Goal: Information Seeking & Learning: Learn about a topic

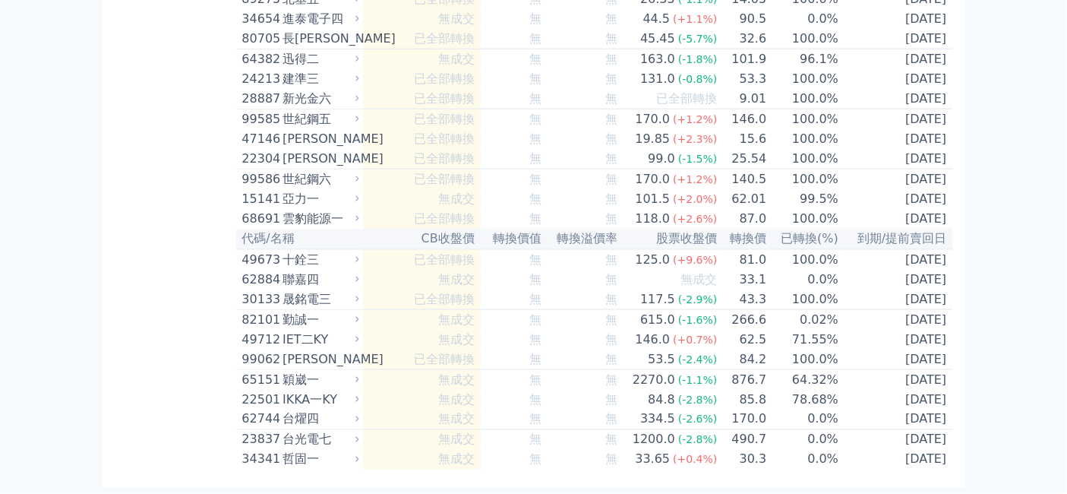
scroll to position [9365, 0]
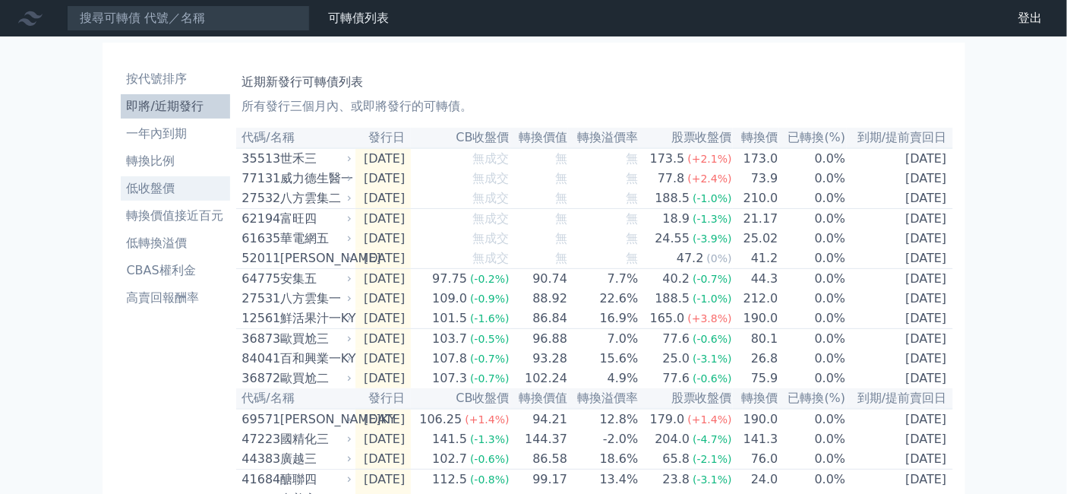
click at [121, 197] on li "低收盤價" at bounding box center [175, 188] width 109 height 18
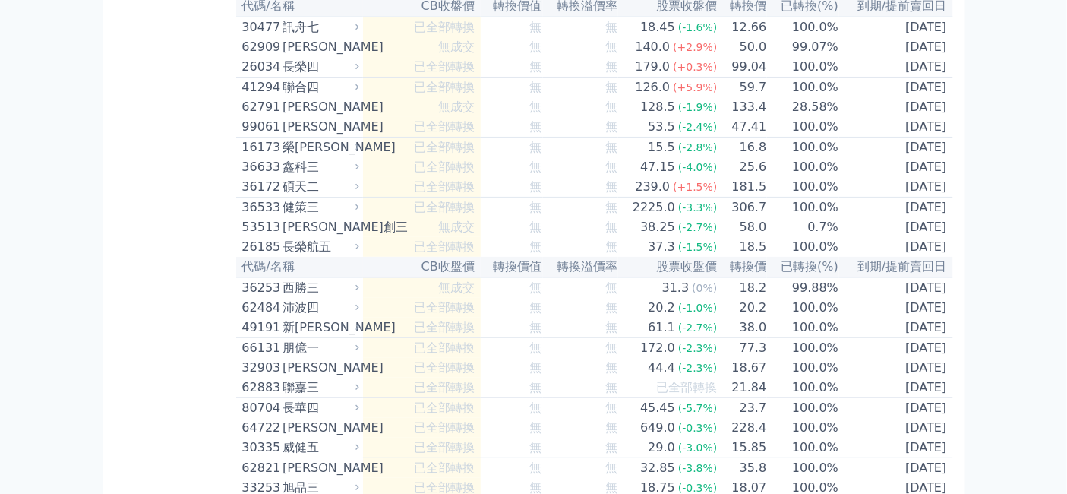
scroll to position [7678, 0]
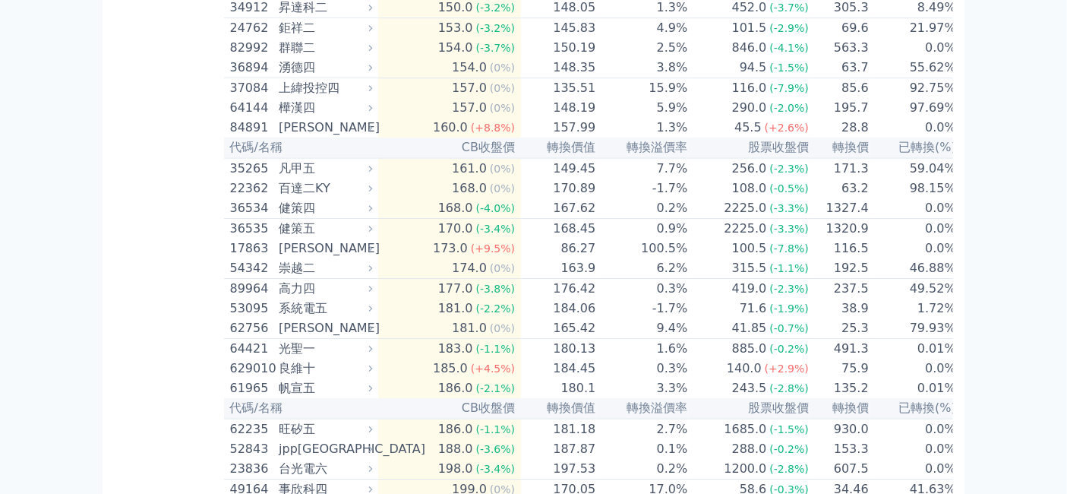
scroll to position [7171, 0]
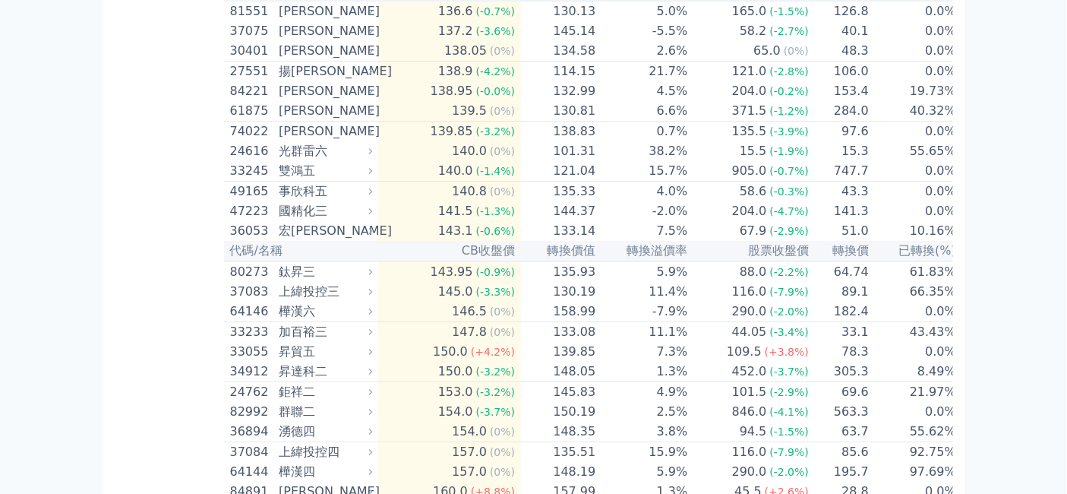
scroll to position [7424, 0]
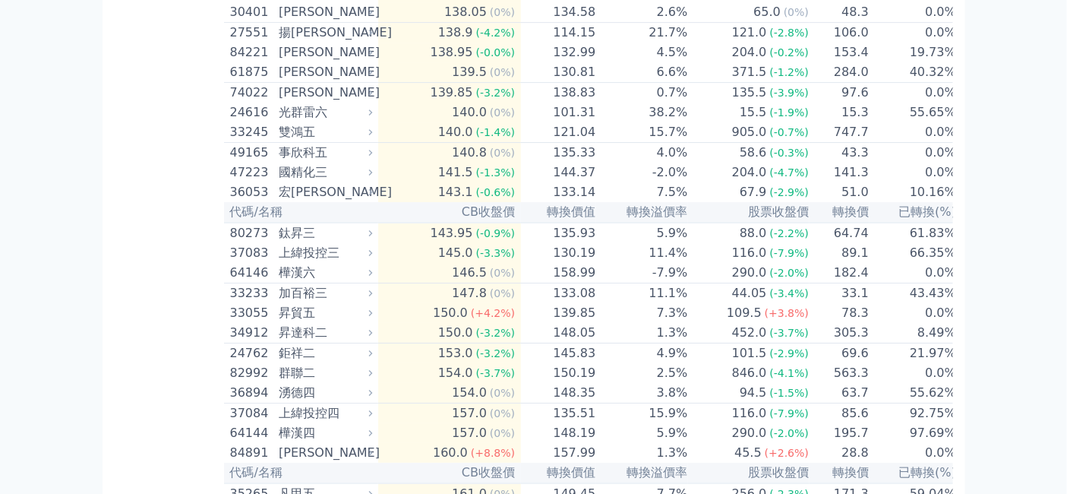
drag, startPoint x: 446, startPoint y: 142, endPoint x: 497, endPoint y: 144, distance: 51.7
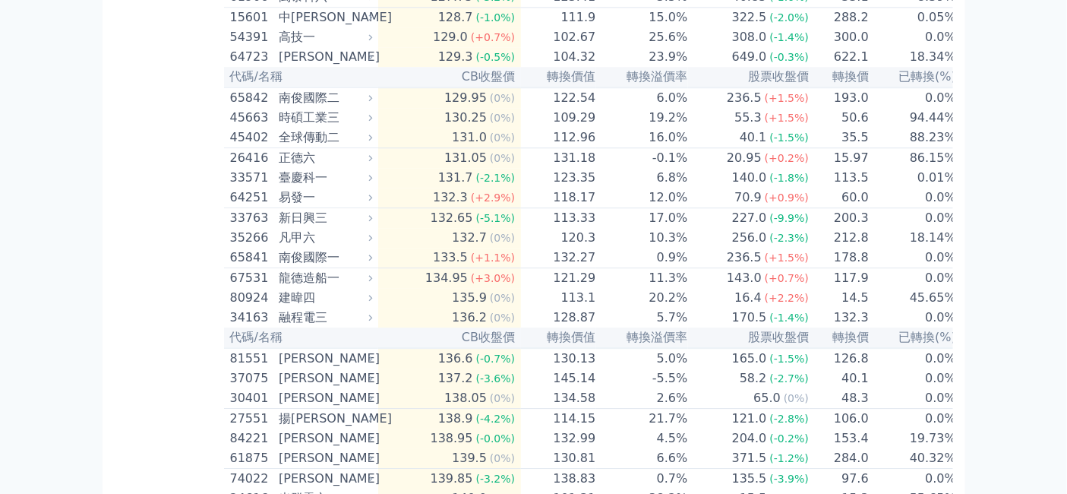
scroll to position [6918, 0]
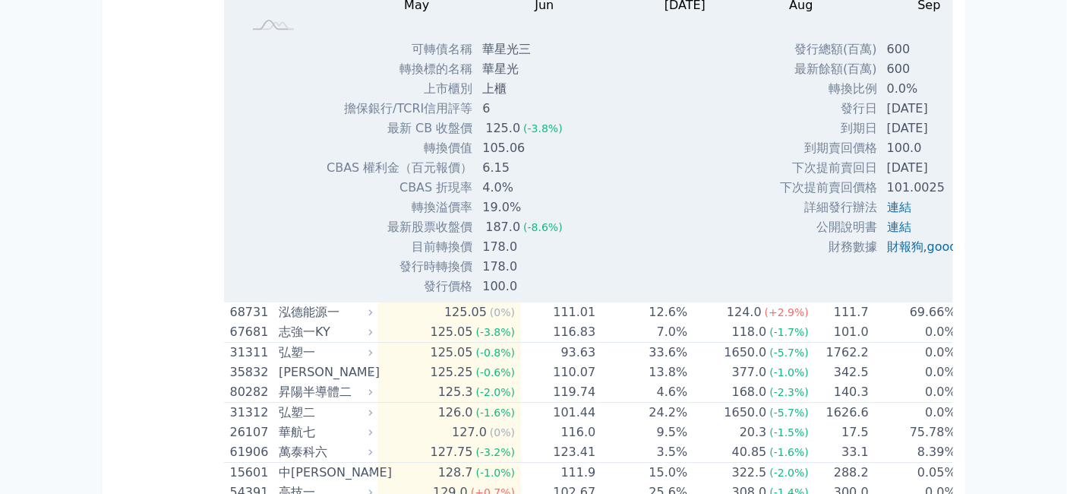
scroll to position [7171, 0]
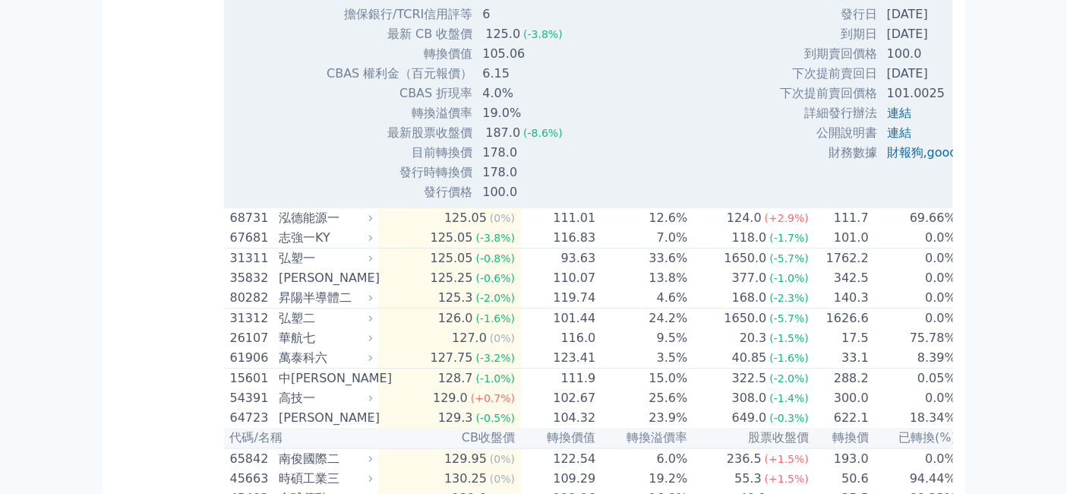
drag, startPoint x: 444, startPoint y: 226, endPoint x: 480, endPoint y: 231, distance: 36.0
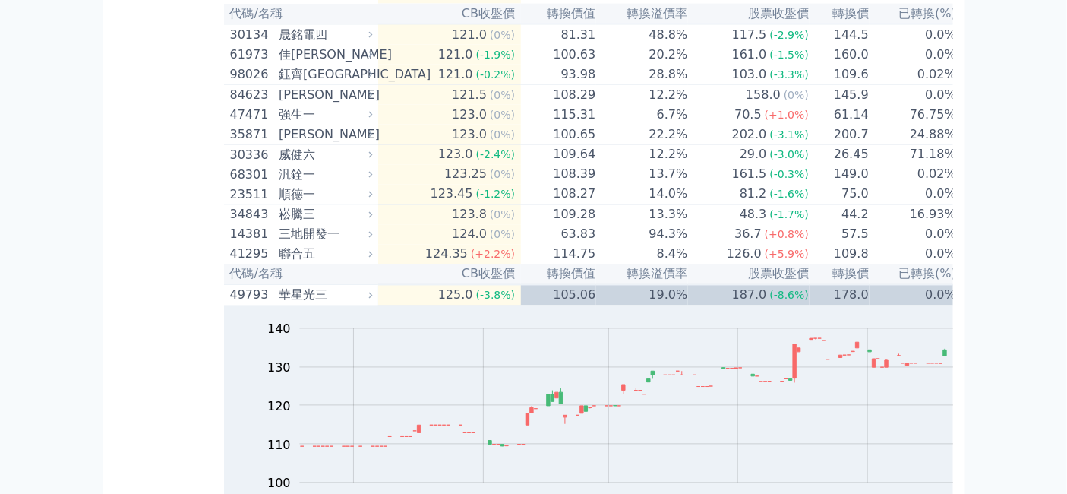
scroll to position [6496, 0]
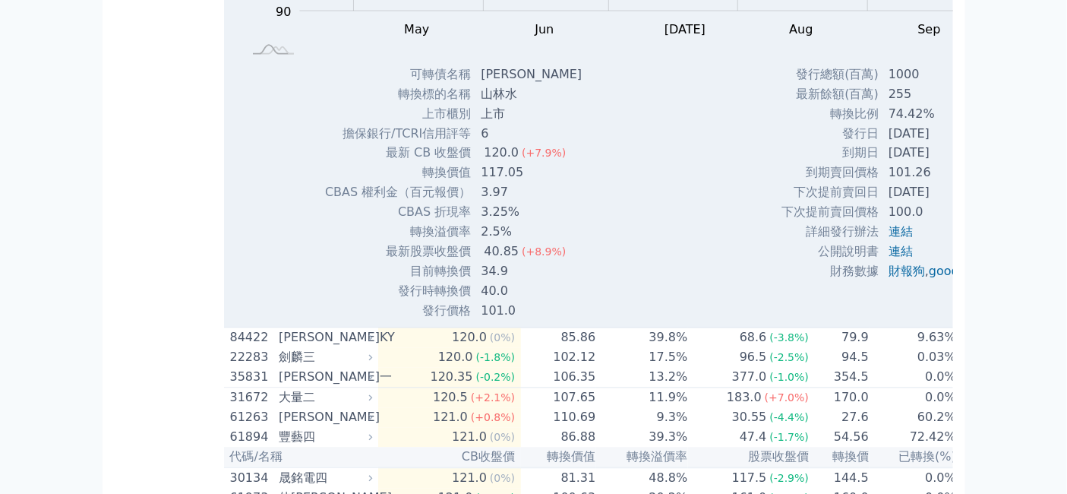
scroll to position [6665, 0]
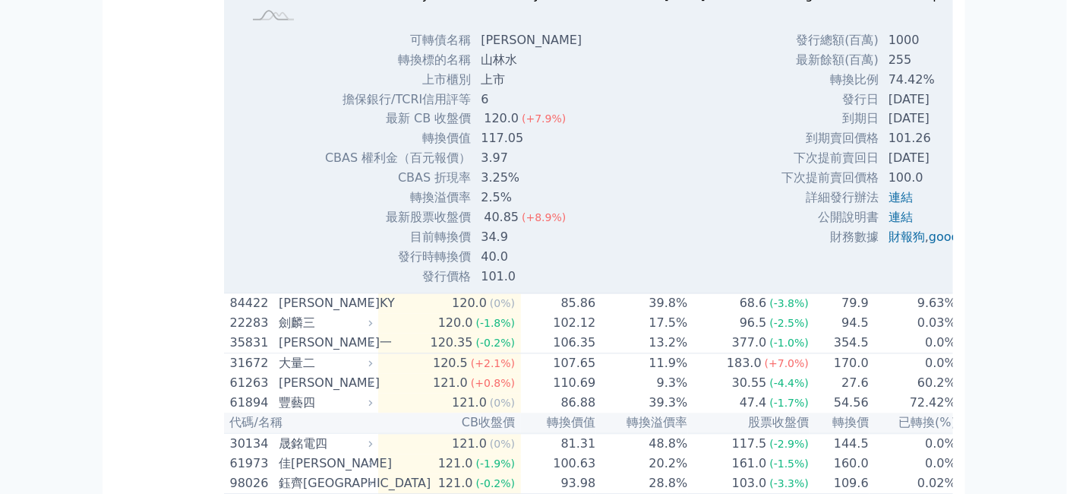
drag, startPoint x: 446, startPoint y: 201, endPoint x: 500, endPoint y: 204, distance: 54.0
drag, startPoint x: 481, startPoint y: 192, endPoint x: 181, endPoint y: 235, distance: 303.7
drag, startPoint x: 445, startPoint y: 198, endPoint x: 496, endPoint y: 204, distance: 51.2
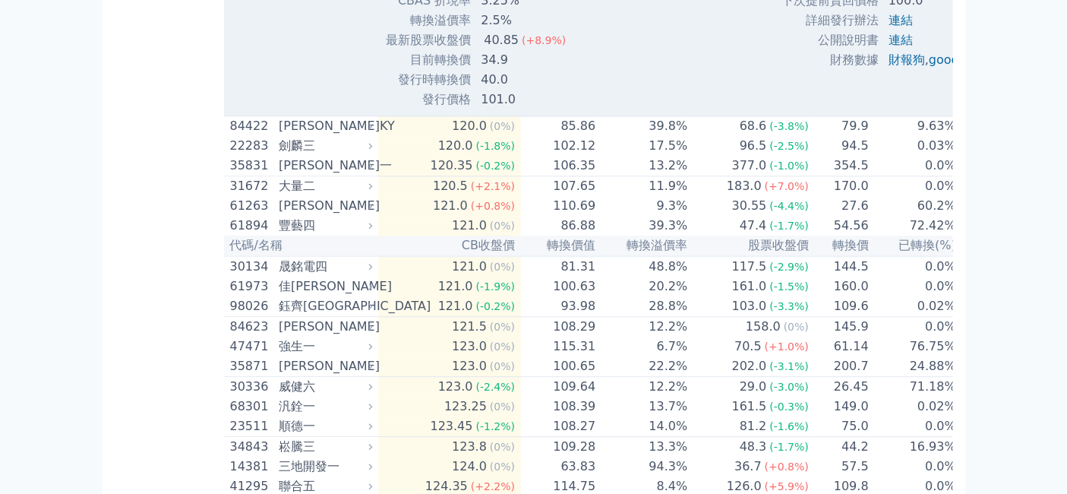
scroll to position [6918, 0]
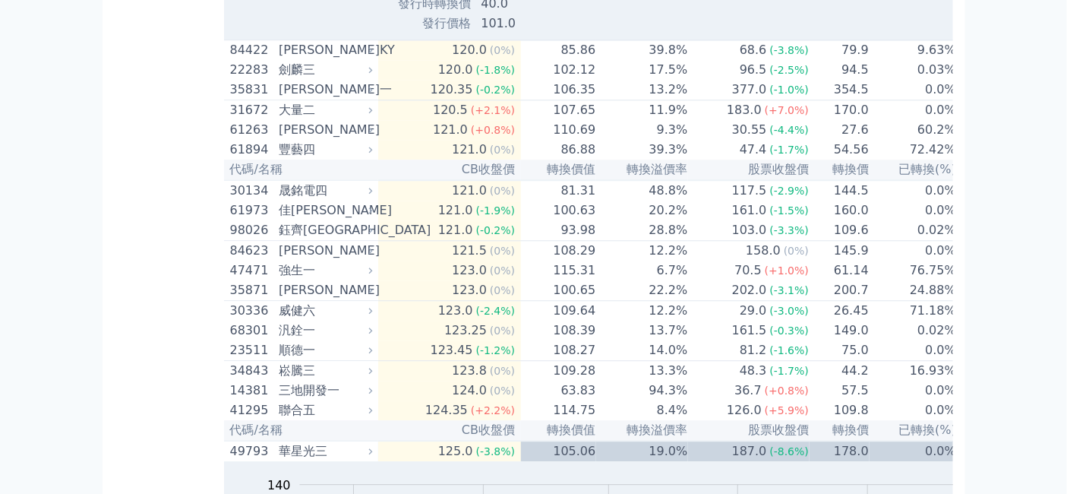
drag, startPoint x: 371, startPoint y: 70, endPoint x: 409, endPoint y: 74, distance: 38.2
copy td "轉換價"
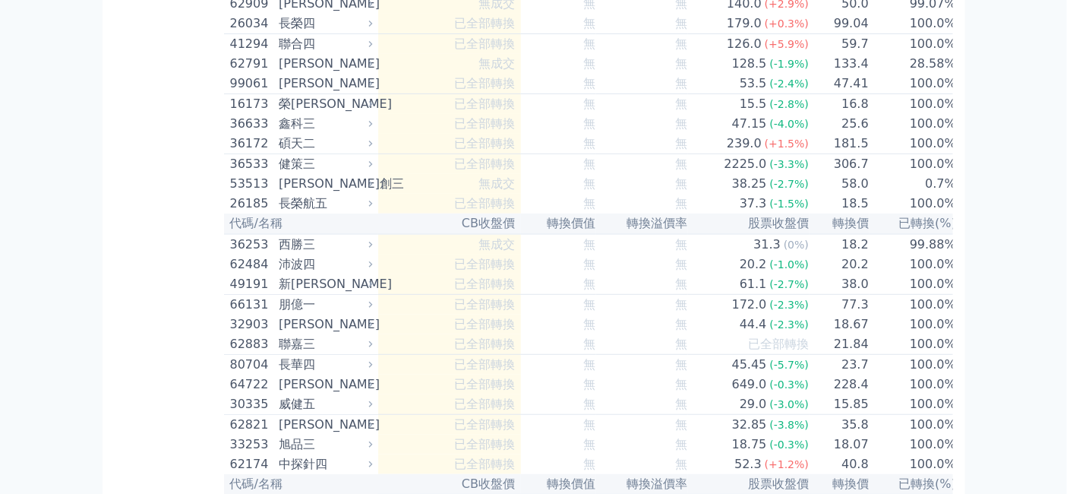
scroll to position [9365, 0]
